Goal: Task Accomplishment & Management: Use online tool/utility

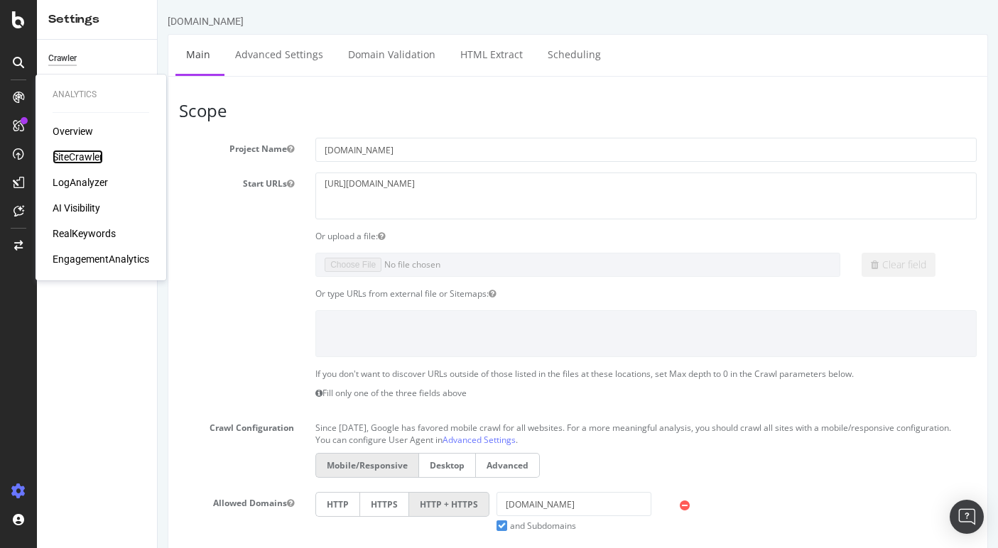
click at [66, 153] on div "SiteCrawler" at bounding box center [78, 157] width 50 height 14
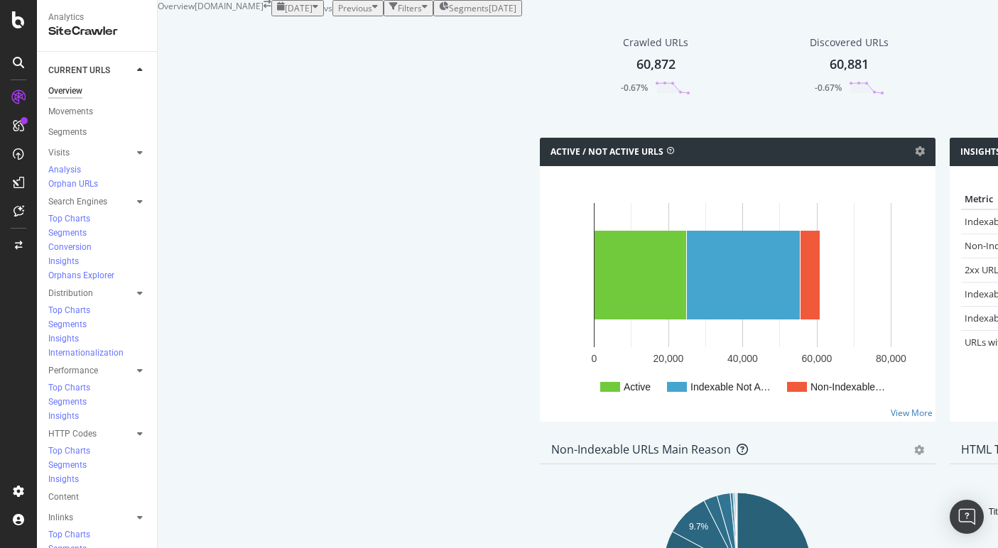
scroll to position [60, 0]
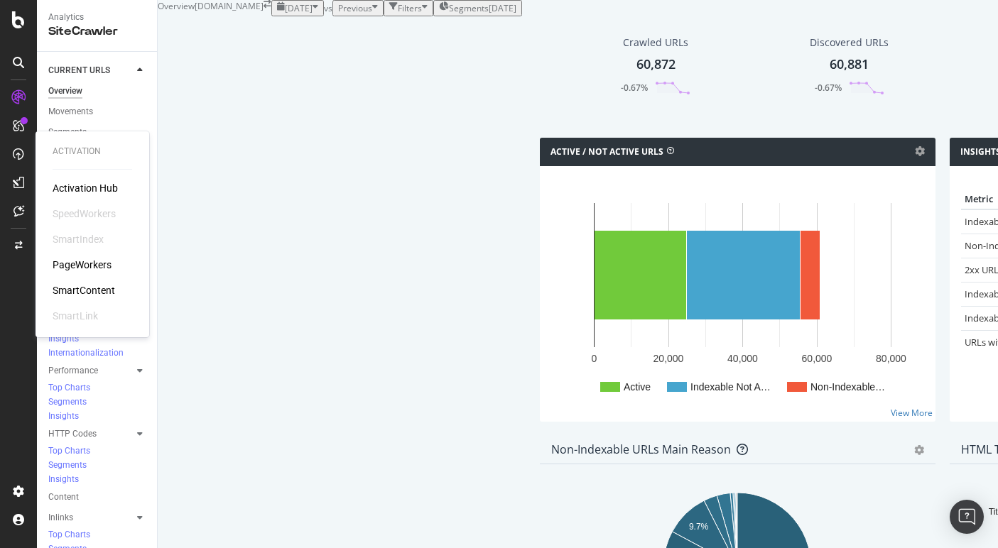
click at [82, 261] on div "PageWorkers" at bounding box center [82, 265] width 59 height 14
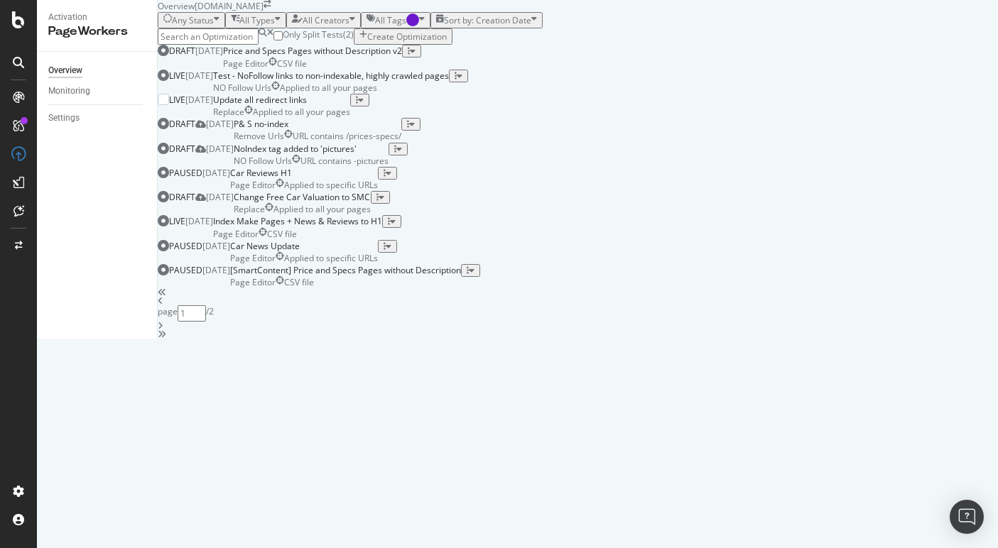
click at [350, 106] on div "Update all redirect links" at bounding box center [281, 100] width 137 height 12
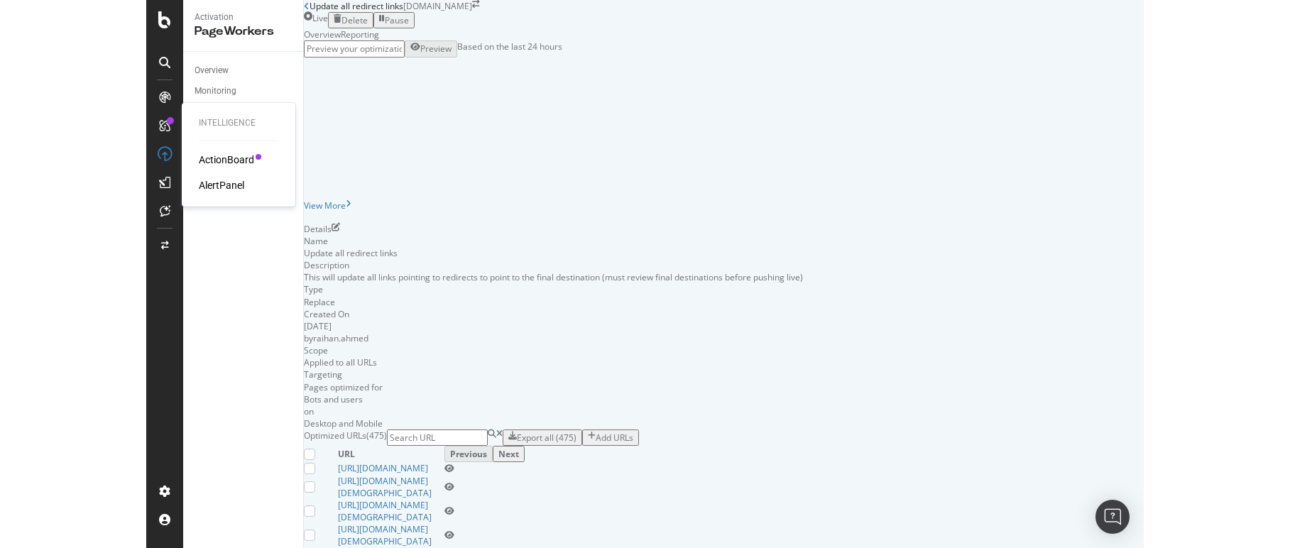
scroll to position [297, 0]
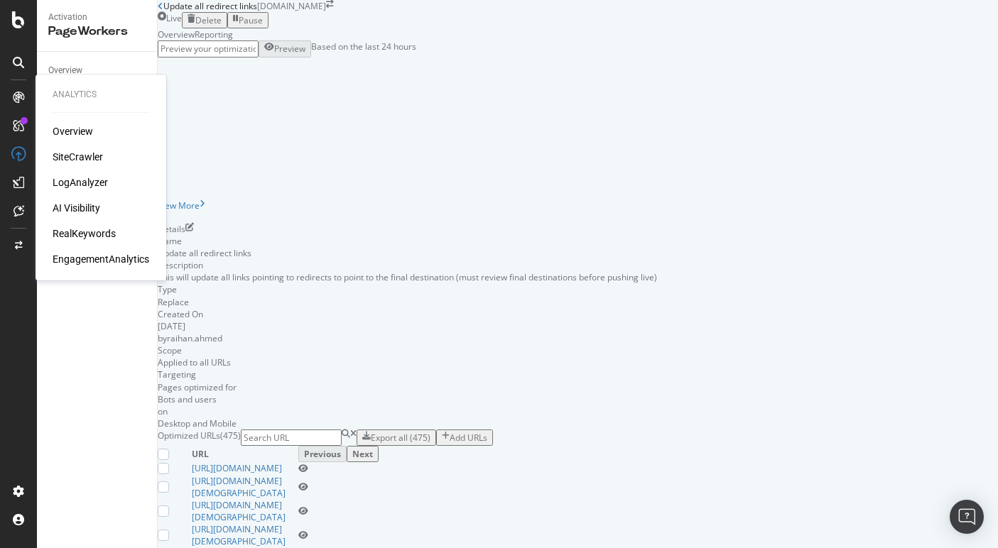
click at [74, 156] on div "SiteCrawler" at bounding box center [78, 157] width 50 height 14
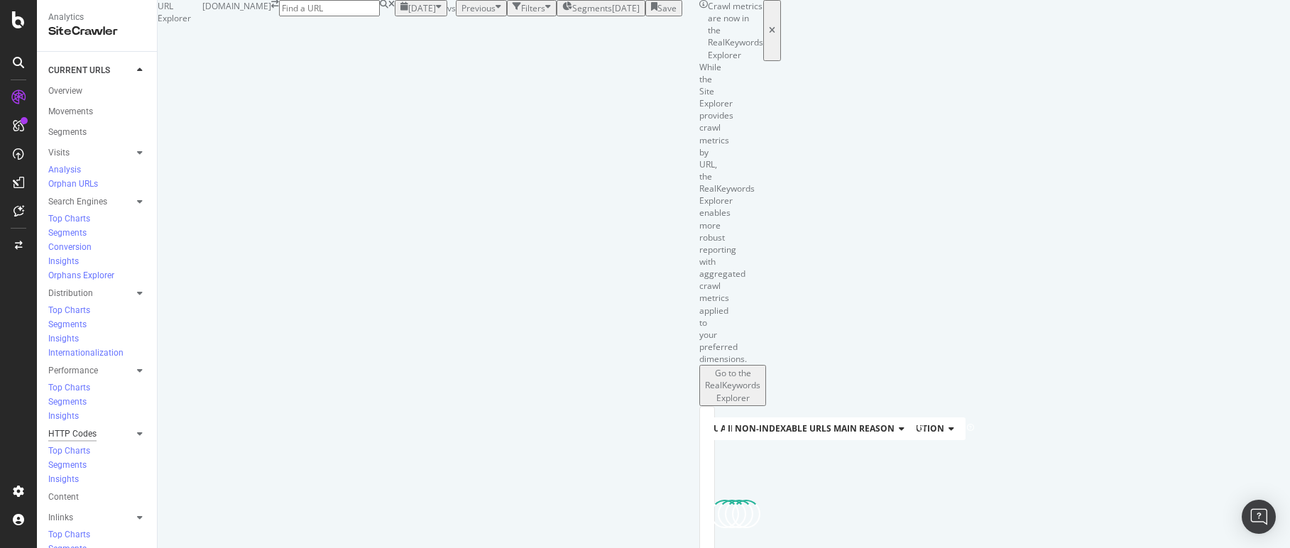
click at [77, 427] on div "HTTP Codes" at bounding box center [72, 434] width 48 height 15
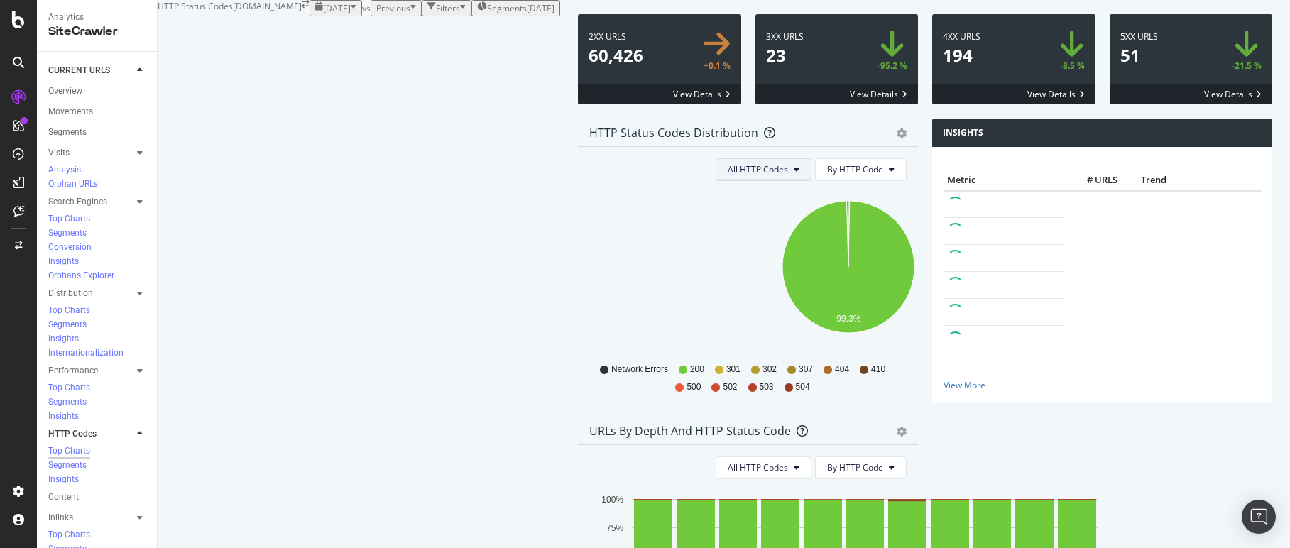
click at [728, 175] on span "All HTTP Codes" at bounding box center [758, 169] width 60 height 12
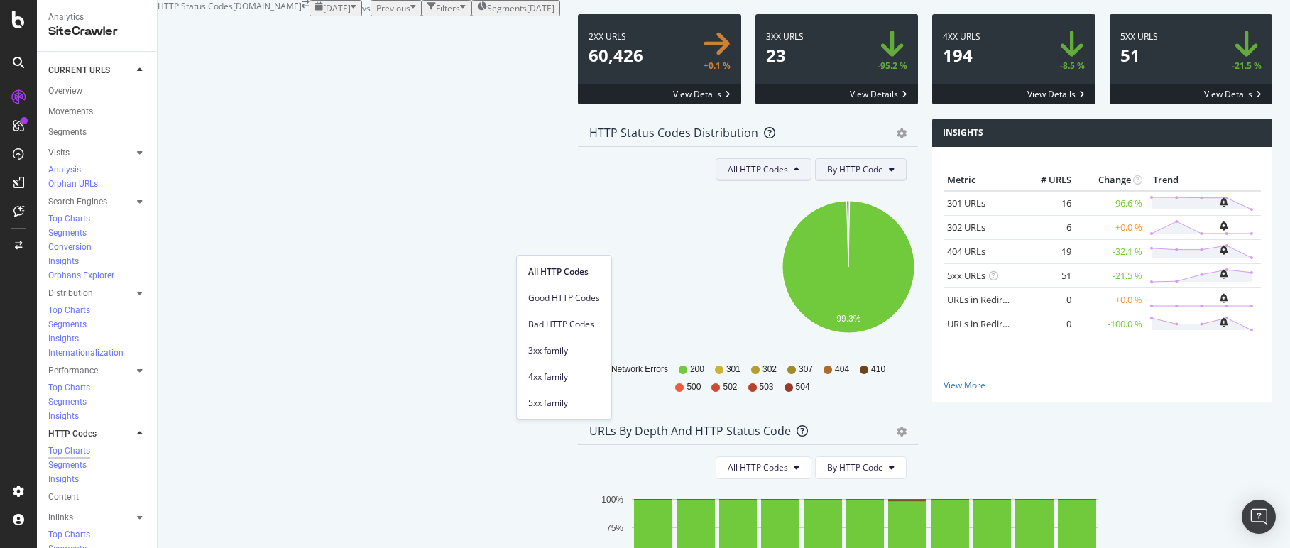
click at [729, 175] on span "By HTTP Code" at bounding box center [855, 169] width 56 height 12
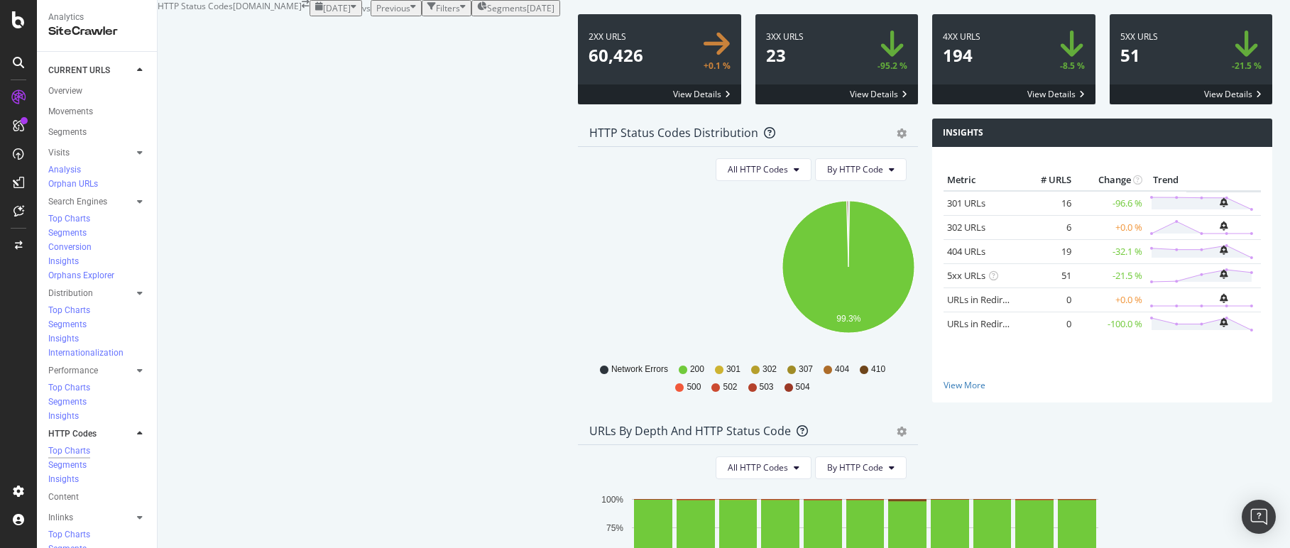
click at [714, 147] on div "HTTP Status Codes Distribution Pie Table Export as CSV Add to Custom Report" at bounding box center [748, 133] width 340 height 28
click at [729, 138] on icon "gear" at bounding box center [902, 134] width 10 height 10
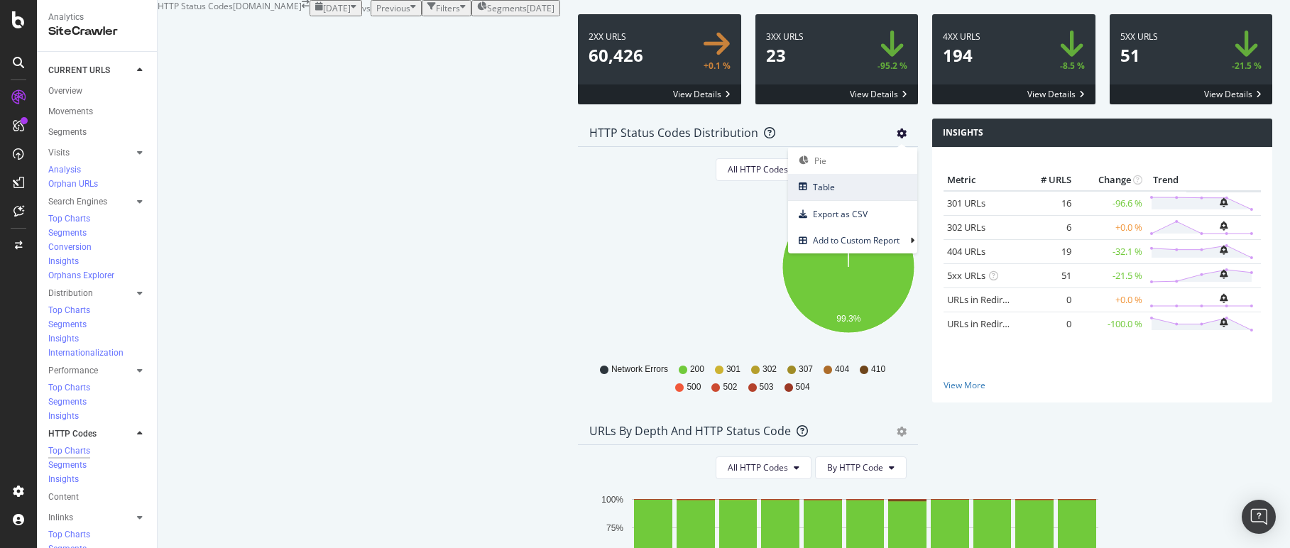
click at [729, 197] on span "Table" at bounding box center [852, 187] width 129 height 19
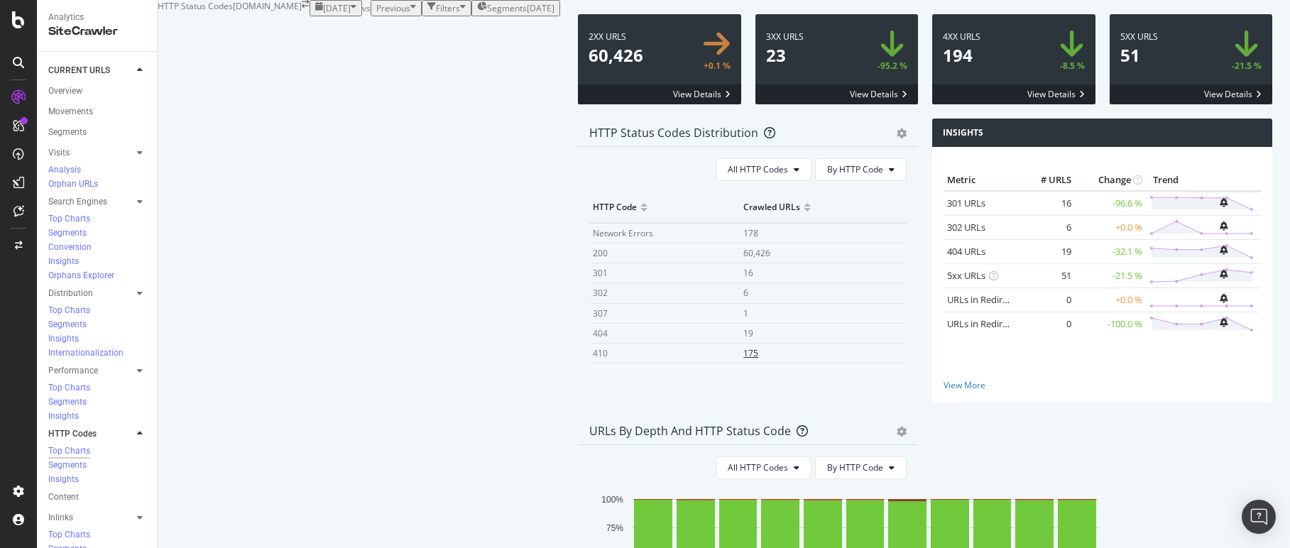
click at [729, 359] on span "175" at bounding box center [750, 353] width 15 height 12
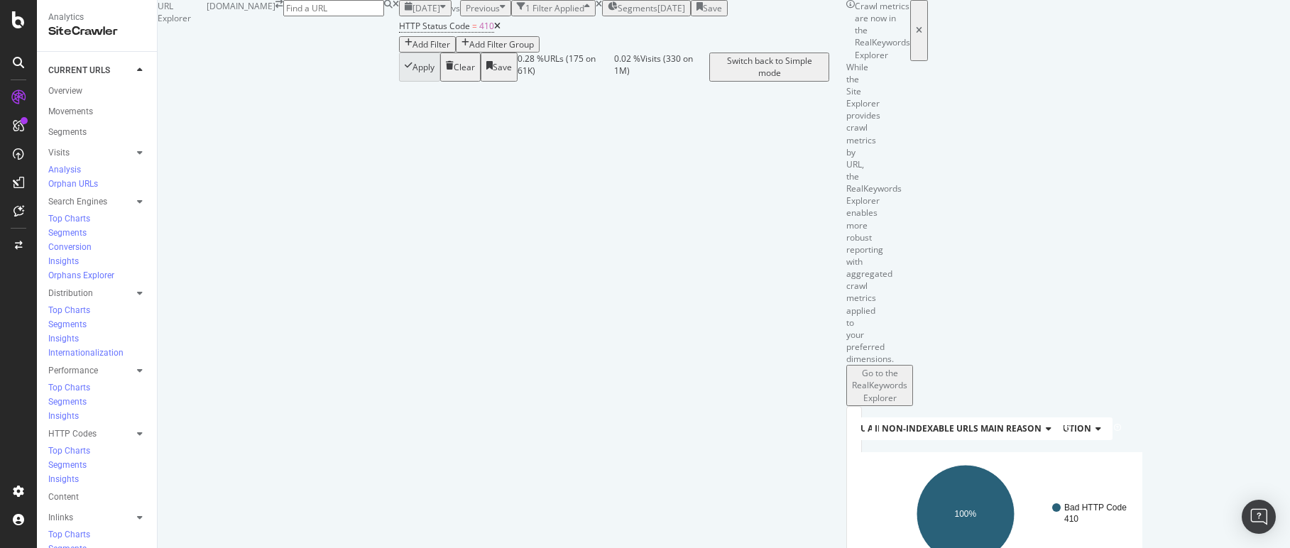
scroll to position [220, 0]
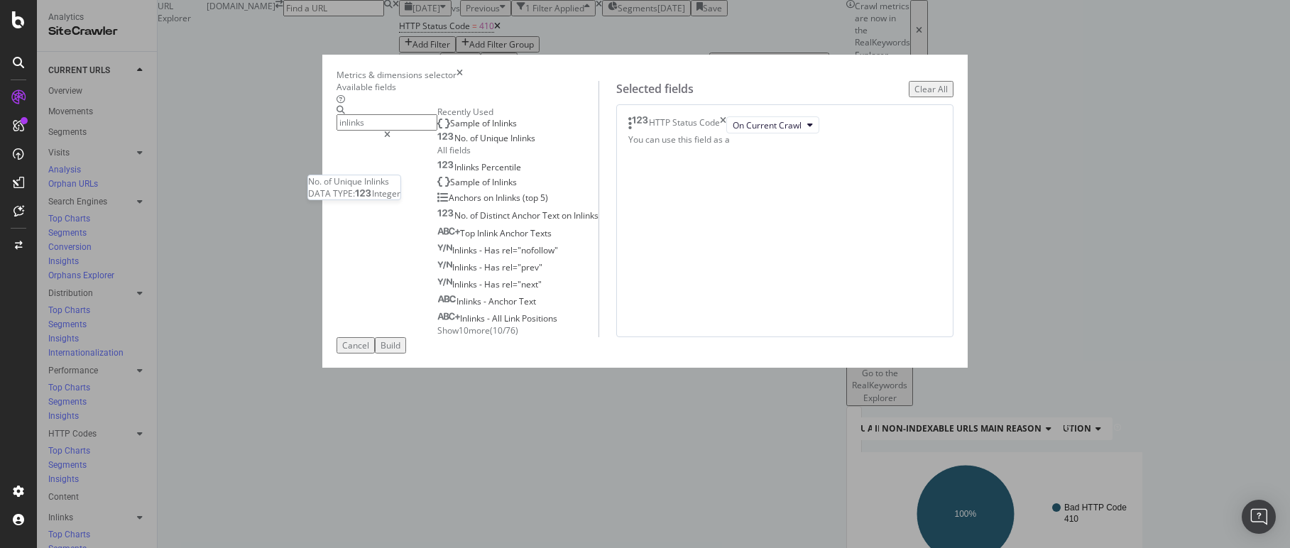
click at [469, 144] on div "No. of Unique Inlinks" at bounding box center [486, 138] width 98 height 11
click at [492, 129] on span "Inlinks" at bounding box center [504, 123] width 25 height 12
click at [413, 131] on input "inlinks" at bounding box center [387, 122] width 101 height 16
click at [726, 133] on icon "times" at bounding box center [723, 124] width 6 height 17
click at [433, 125] on input "inlinks" at bounding box center [387, 122] width 101 height 16
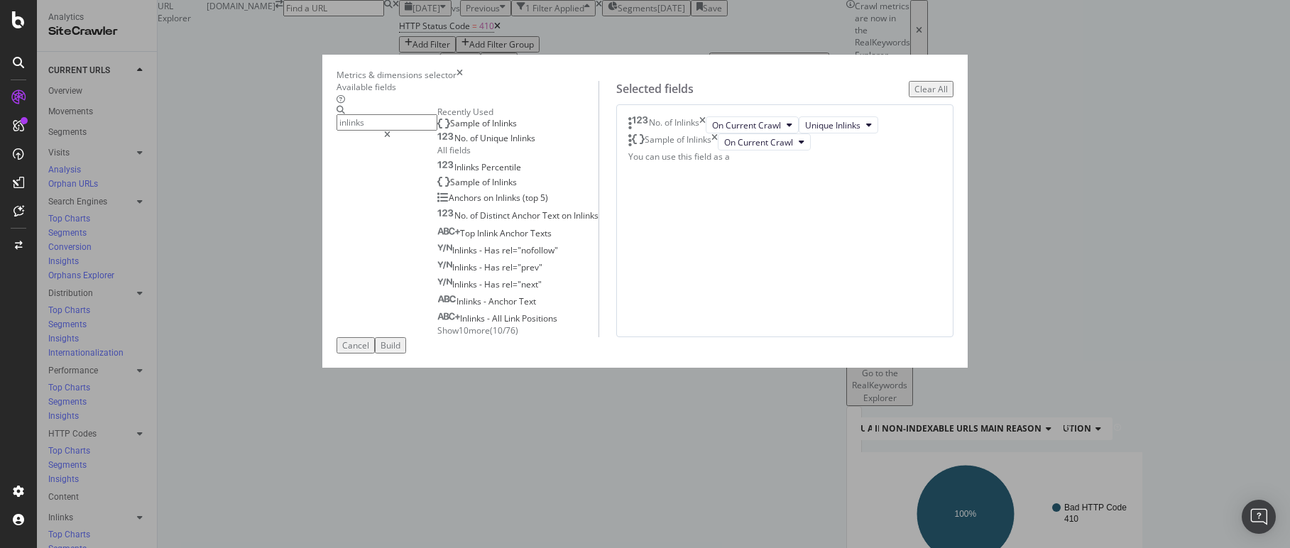
click at [433, 125] on input "inlinks" at bounding box center [387, 122] width 101 height 16
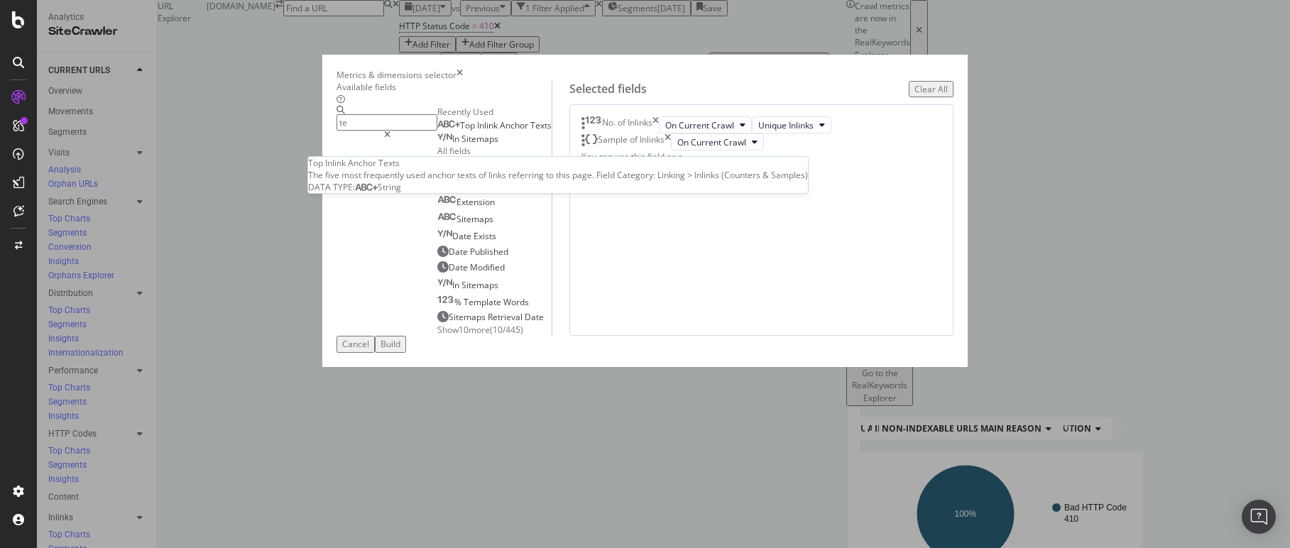
type input "te"
click at [530, 131] on span "Texts" at bounding box center [540, 125] width 21 height 12
click at [400, 350] on div "Build" at bounding box center [391, 344] width 20 height 12
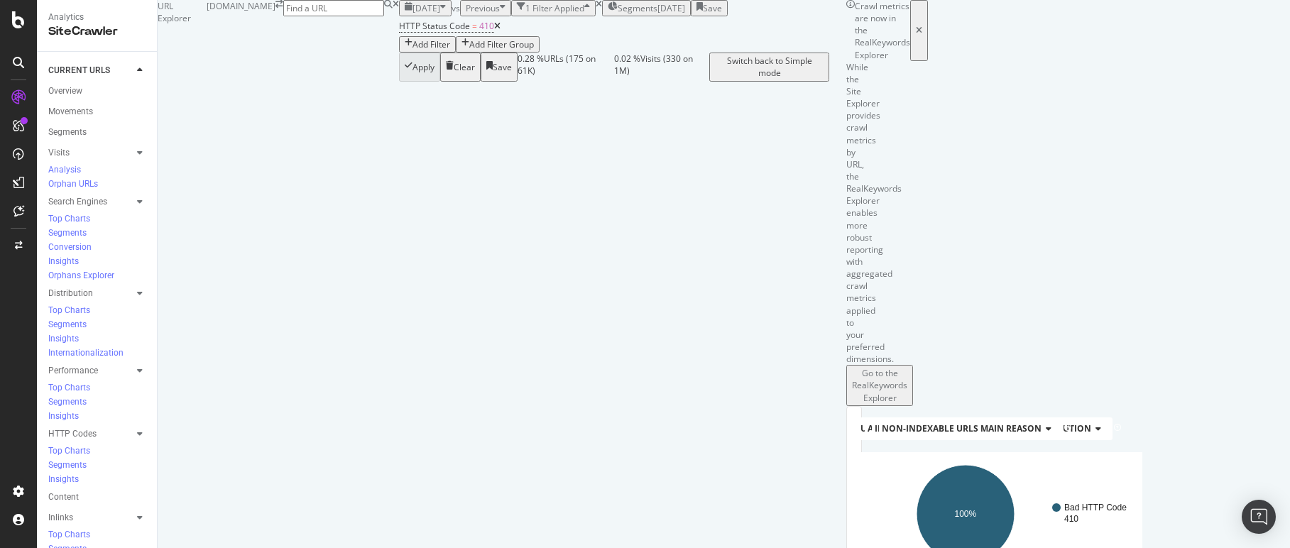
scroll to position [360, 0]
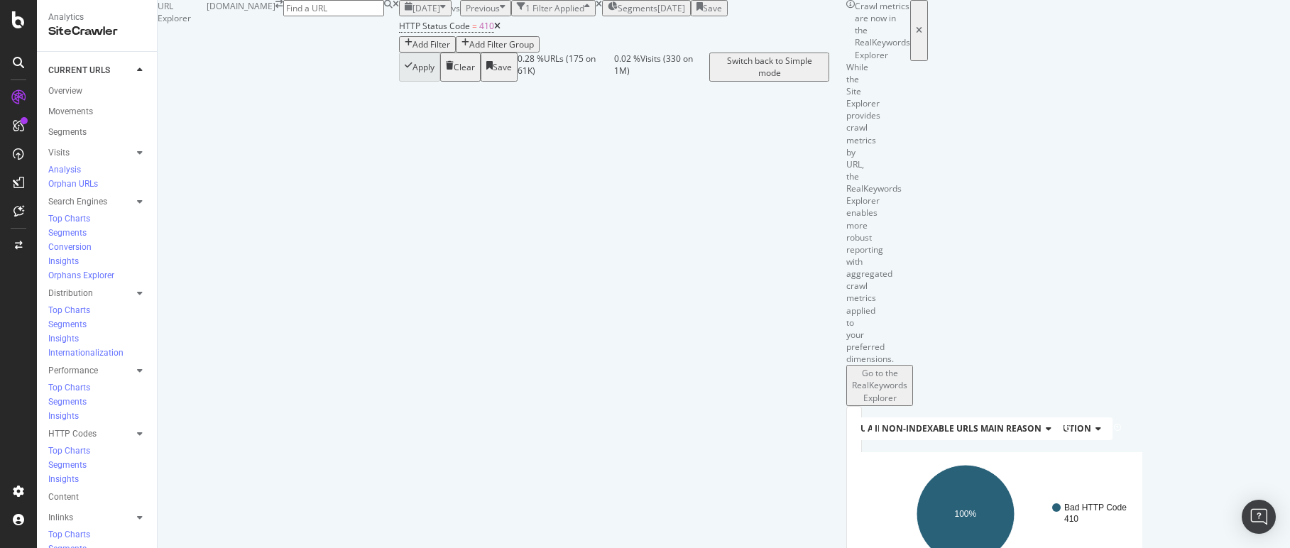
copy tbody "New Porsche 911 Speedster 2019 review"
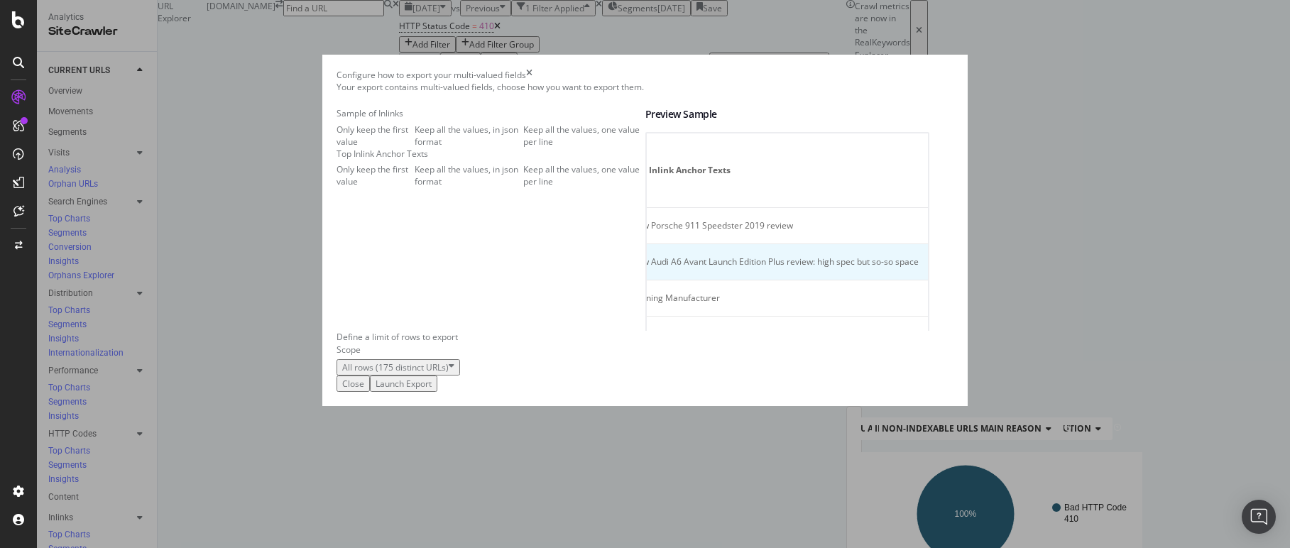
scroll to position [0, 482]
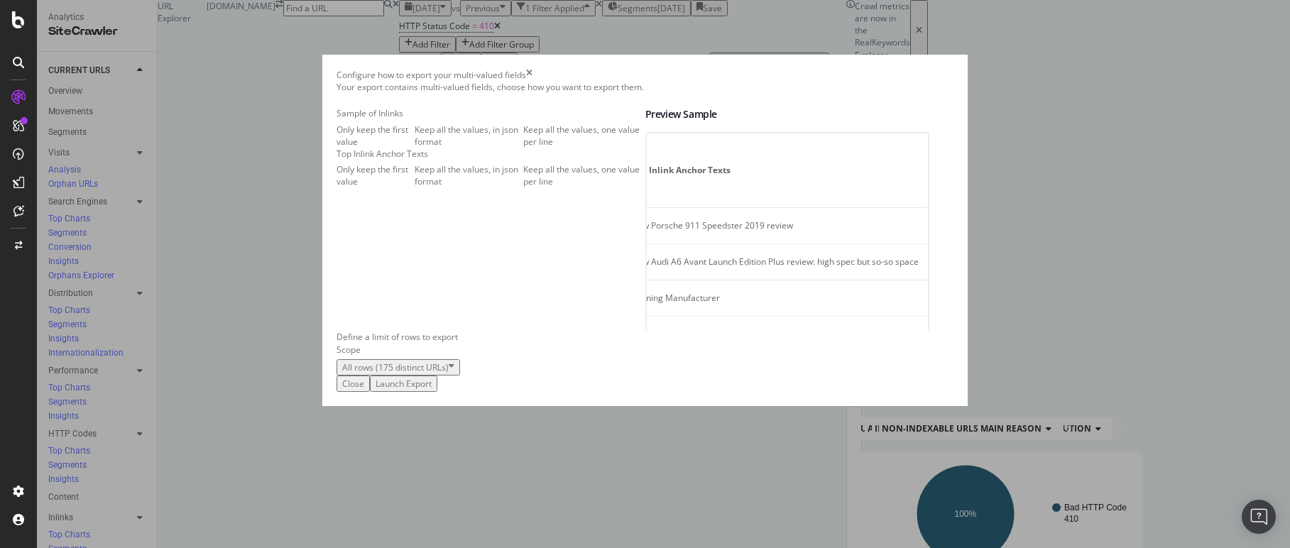
click at [432, 390] on div "Launch Export" at bounding box center [404, 384] width 56 height 12
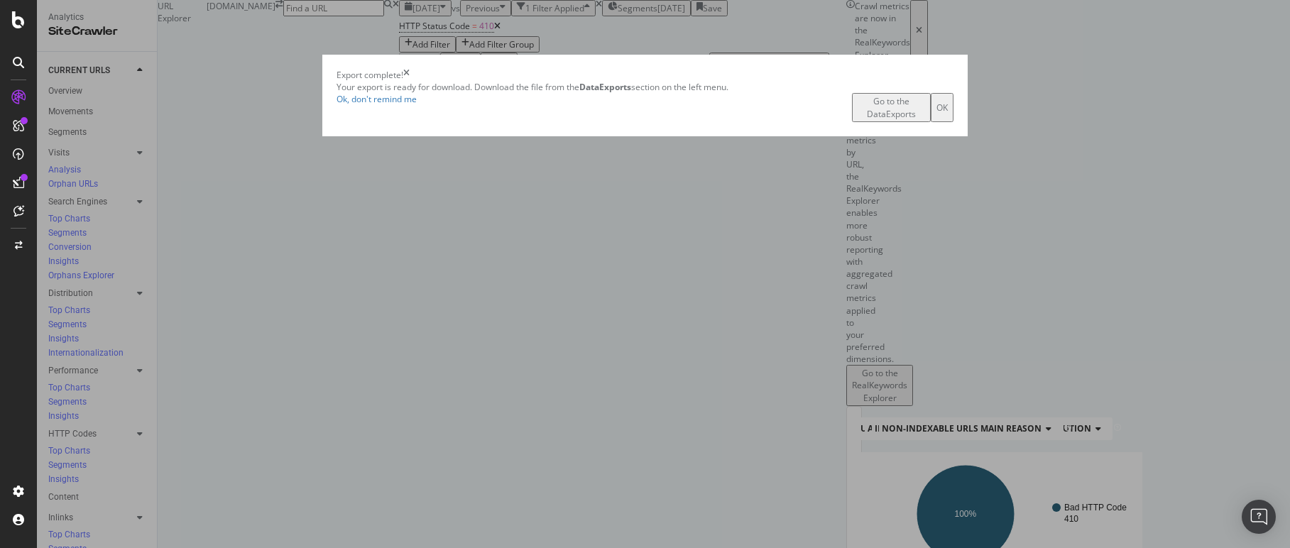
click at [729, 119] on div "Go to the DataExports" at bounding box center [891, 107] width 67 height 24
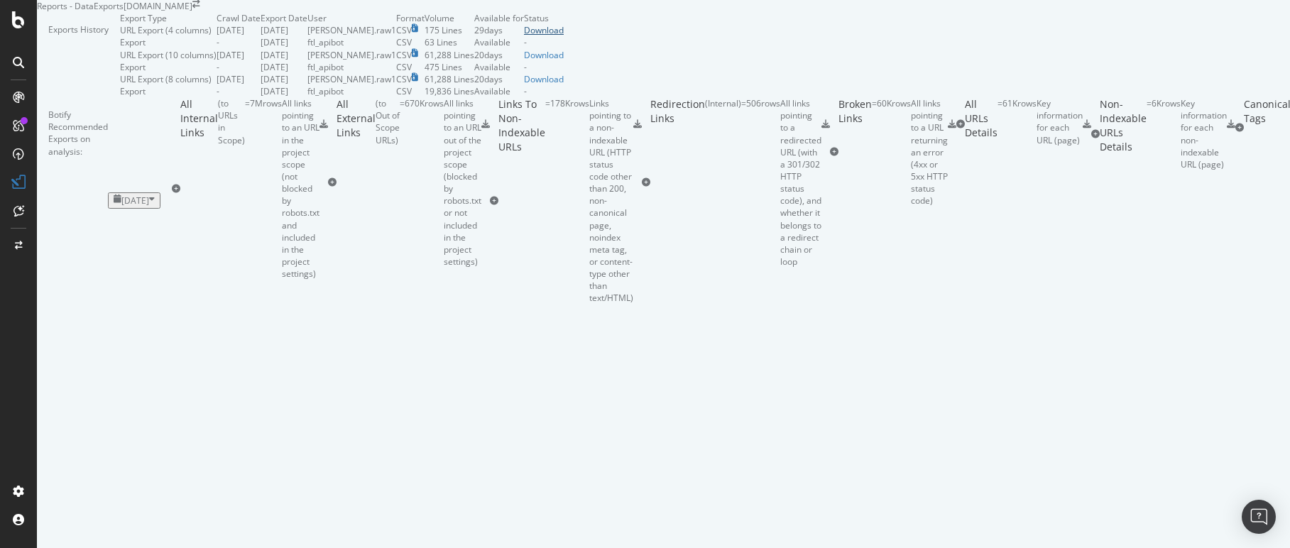
click at [564, 36] on div "Download" at bounding box center [544, 30] width 40 height 12
